Goal: Task Accomplishment & Management: Manage account settings

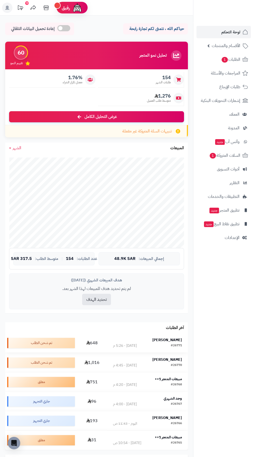
click at [175, 340] on strong "[PERSON_NAME]" at bounding box center [167, 340] width 30 height 5
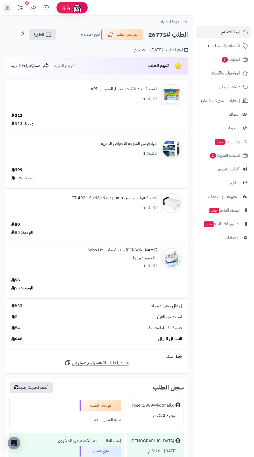
click at [227, 33] on span "لوحة التحكم" at bounding box center [230, 31] width 19 height 7
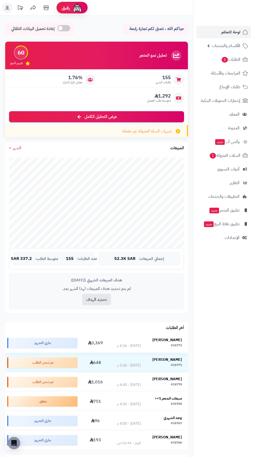
click at [171, 338] on strong "Saleh Yousif" at bounding box center [167, 340] width 30 height 5
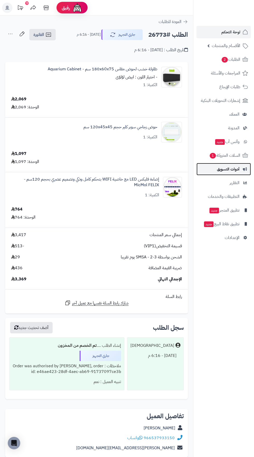
click at [236, 169] on span "أدوات التسويق" at bounding box center [228, 169] width 23 height 7
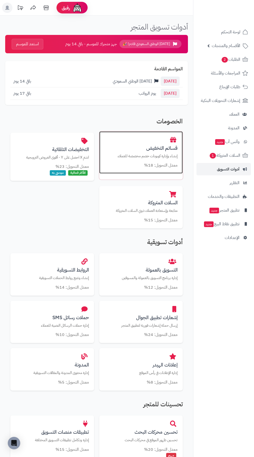
click at [160, 158] on p "إنشاء وإدارة كوبونات خصم مخصصة للعملاء" at bounding box center [140, 155] width 73 height 5
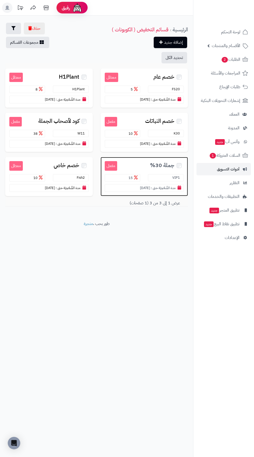
click at [153, 164] on span "جملة 30%" at bounding box center [162, 166] width 24 height 6
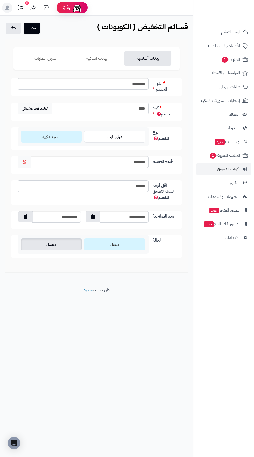
click at [64, 239] on label "معطل" at bounding box center [51, 245] width 61 height 12
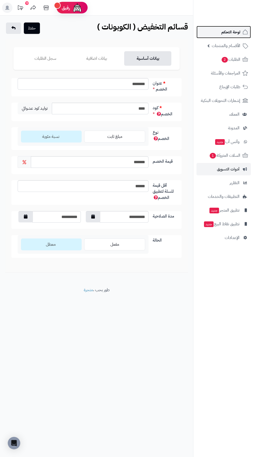
click at [232, 32] on span "لوحة التحكم" at bounding box center [230, 31] width 19 height 7
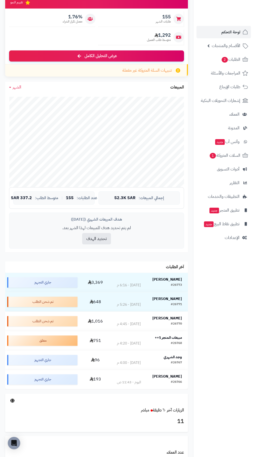
scroll to position [59, 0]
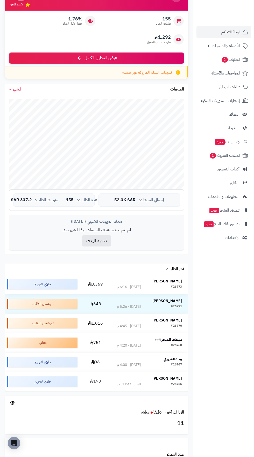
click at [174, 281] on strong "[PERSON_NAME]" at bounding box center [167, 281] width 30 height 5
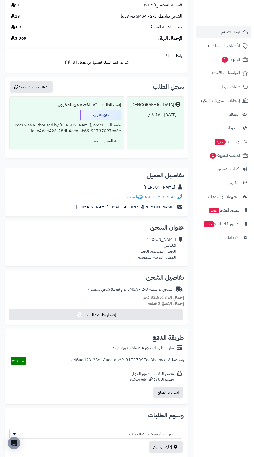
scroll to position [238, 0]
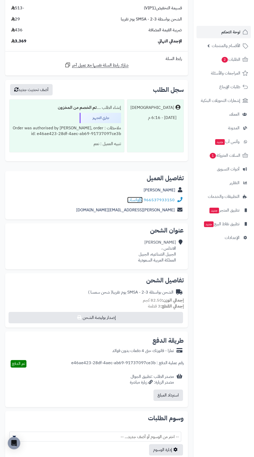
click at [136, 197] on span "واتساب" at bounding box center [134, 200] width 15 height 6
click at [232, 33] on span "لوحة التحكم" at bounding box center [230, 31] width 19 height 7
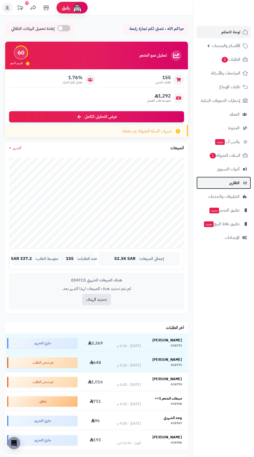
click at [233, 182] on span "التقارير" at bounding box center [234, 182] width 10 height 7
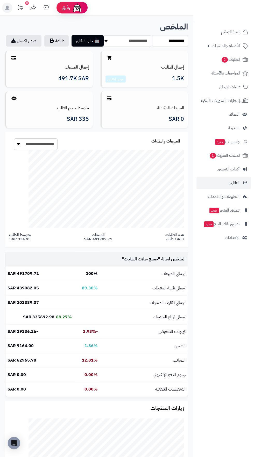
click at [172, 39] on select "**********" at bounding box center [170, 41] width 36 height 12
select select "****"
click at [152, 35] on select "**********" at bounding box center [170, 41] width 36 height 12
